Goal: Transaction & Acquisition: Purchase product/service

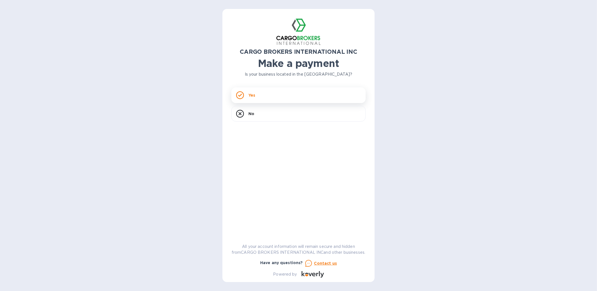
click at [251, 98] on p "Yes" at bounding box center [251, 95] width 7 height 6
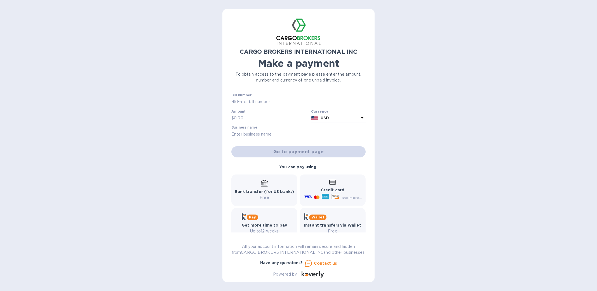
click at [264, 104] on input "text" at bounding box center [301, 102] width 130 height 8
type input "B00045174 / B00045000"
type input "4,586.39"
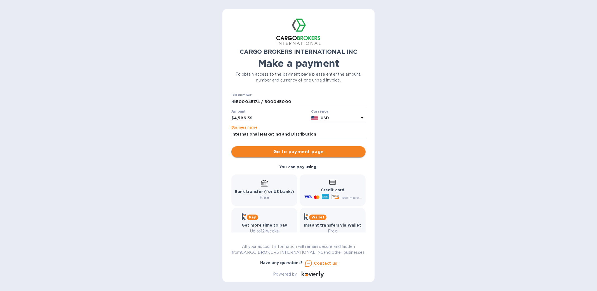
type input "International Marketing and Distribution"
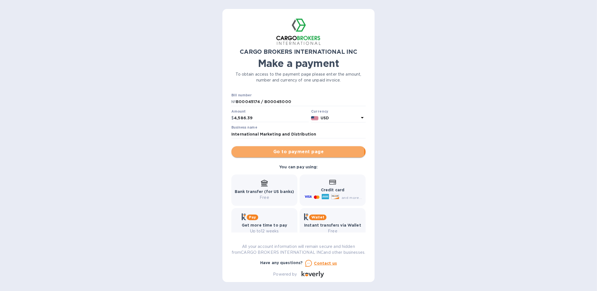
click at [292, 152] on span "Go to payment page" at bounding box center [298, 151] width 125 height 7
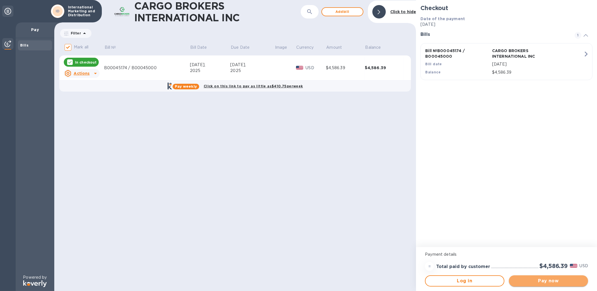
click at [550, 279] on span "Pay now" at bounding box center [548, 280] width 70 height 7
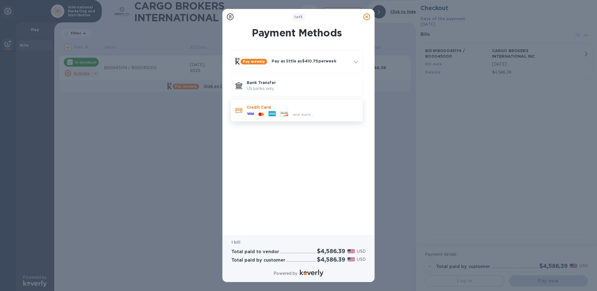
click at [257, 113] on div at bounding box center [261, 114] width 10 height 5
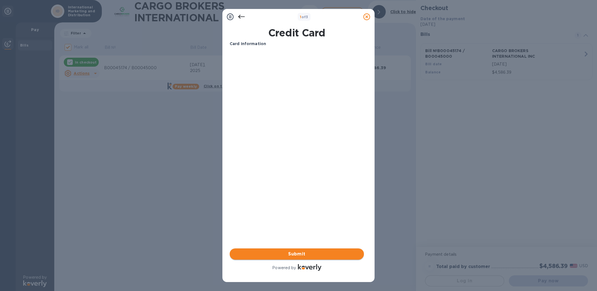
click at [289, 252] on span "Submit" at bounding box center [296, 253] width 125 height 7
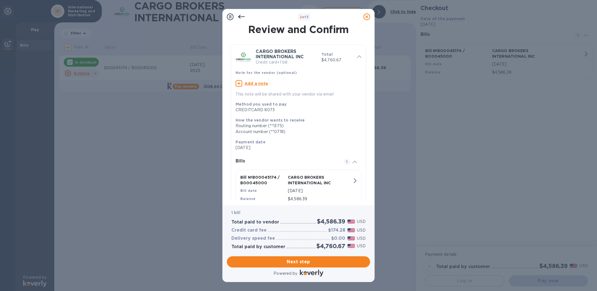
click at [369, 16] on icon at bounding box center [366, 16] width 7 height 7
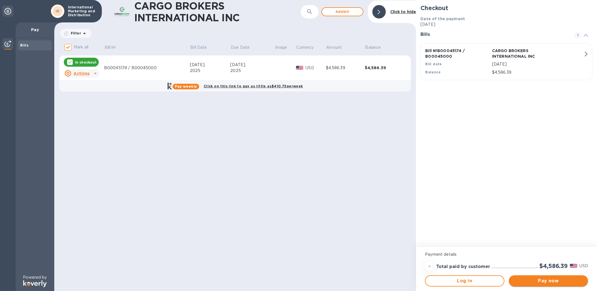
click at [572, 280] on span "Pay now" at bounding box center [548, 280] width 70 height 7
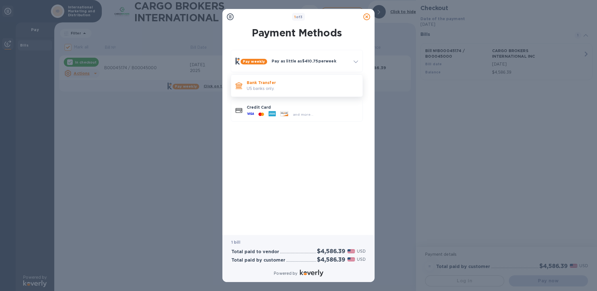
click at [281, 90] on p "US banks only." at bounding box center [302, 89] width 111 height 6
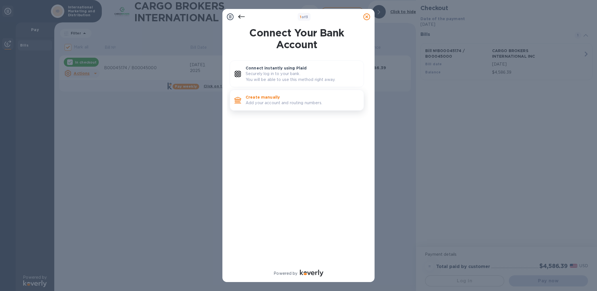
click at [278, 98] on p "Create manually" at bounding box center [303, 97] width 114 height 6
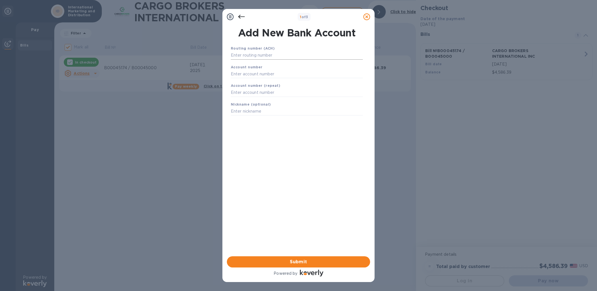
click at [280, 53] on input "text" at bounding box center [297, 55] width 132 height 8
type input "053207766"
type input "2000036293892"
click at [265, 99] on input "text" at bounding box center [297, 99] width 132 height 8
type input "2000036293892"
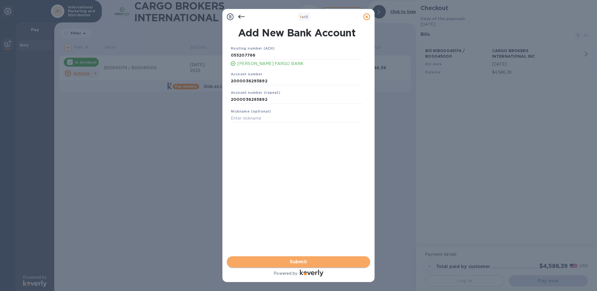
click at [306, 261] on span "Submit" at bounding box center [298, 261] width 134 height 7
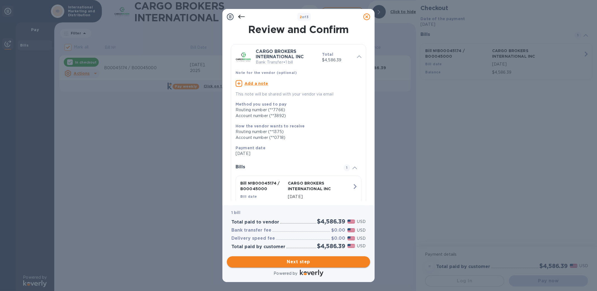
click at [294, 263] on span "Next step" at bounding box center [298, 261] width 134 height 7
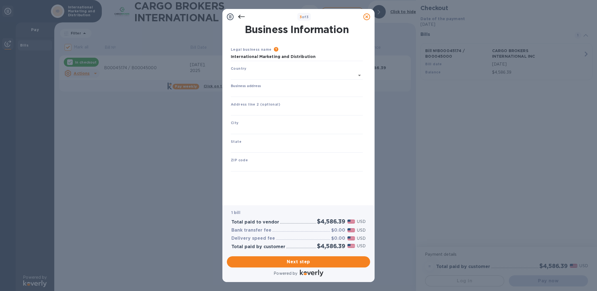
type input "[GEOGRAPHIC_DATA]"
click at [296, 89] on input "Business address" at bounding box center [297, 91] width 132 height 8
type input "[STREET_ADDRESS][PERSON_NAME]"
click at [266, 124] on div "City" at bounding box center [296, 125] width 136 height 19
click at [242, 126] on input "text" at bounding box center [297, 128] width 132 height 8
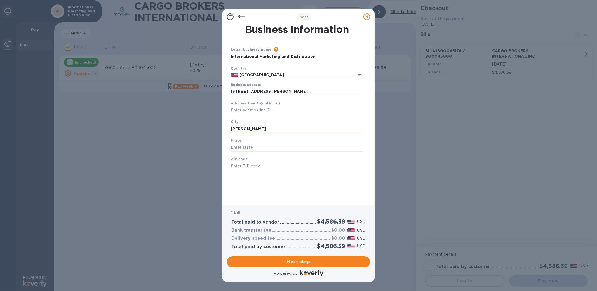
type input "[PERSON_NAME]"
type input "SC"
type input "29651"
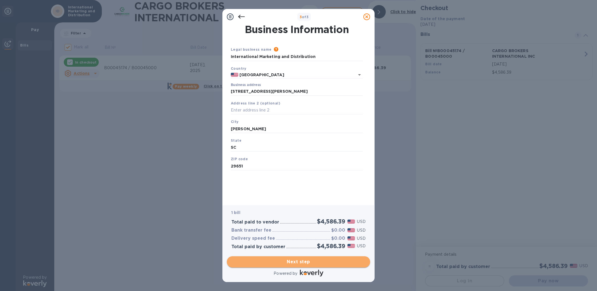
click at [303, 261] on span "Next step" at bounding box center [298, 261] width 134 height 7
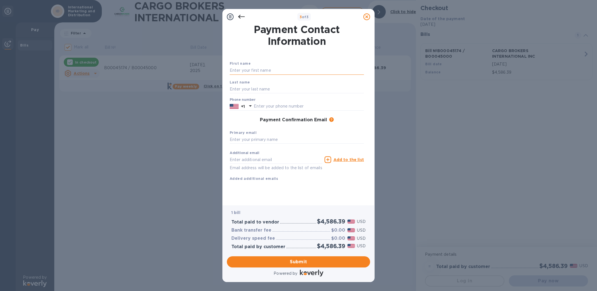
click at [272, 68] on input "text" at bounding box center [297, 70] width 134 height 8
type input "[PERSON_NAME]"
type input "8645255948"
click at [316, 186] on div "First name [PERSON_NAME] Last name [PERSON_NAME] Phone number [PHONE_NUMBER] Pa…" at bounding box center [297, 125] width 134 height 130
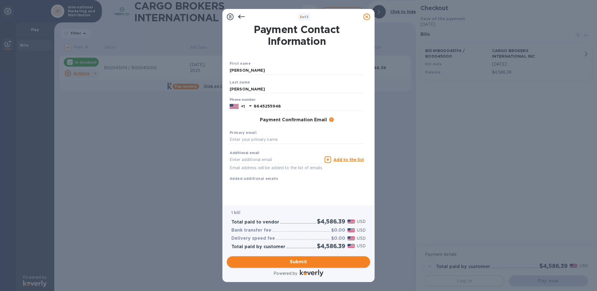
click at [307, 260] on span "Submit" at bounding box center [298, 261] width 134 height 7
click at [277, 139] on input "text" at bounding box center [297, 139] width 134 height 8
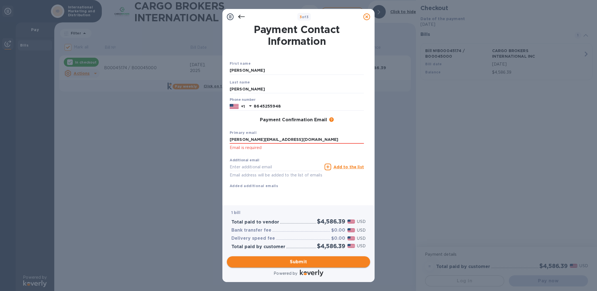
type input "[PERSON_NAME][EMAIL_ADDRESS][DOMAIN_NAME]"
click at [305, 261] on span "Submit" at bounding box center [298, 261] width 134 height 7
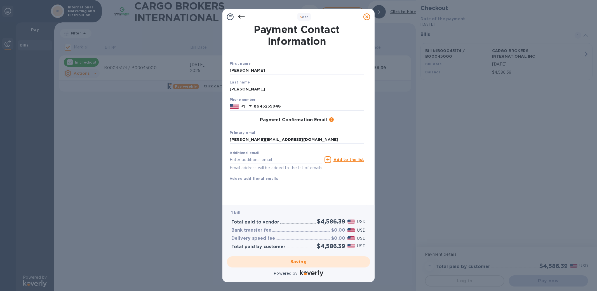
checkbox input "false"
